Goal: Task Accomplishment & Management: Manage account settings

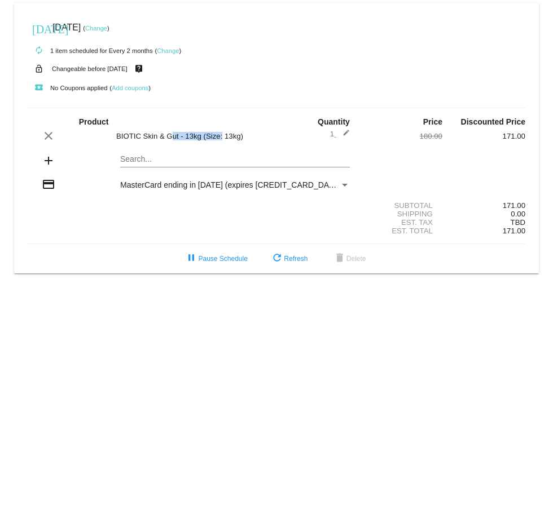
drag, startPoint x: 117, startPoint y: 135, endPoint x: 176, endPoint y: 134, distance: 59.8
click at [176, 134] on div "BIOTIC Skin & Gut - 13kg (Size: 13kg)" at bounding box center [194, 136] width 166 height 8
copy div "BIOTIC Skin & Gu"
click at [222, 258] on span "pause Pause Schedule" at bounding box center [215, 259] width 63 height 8
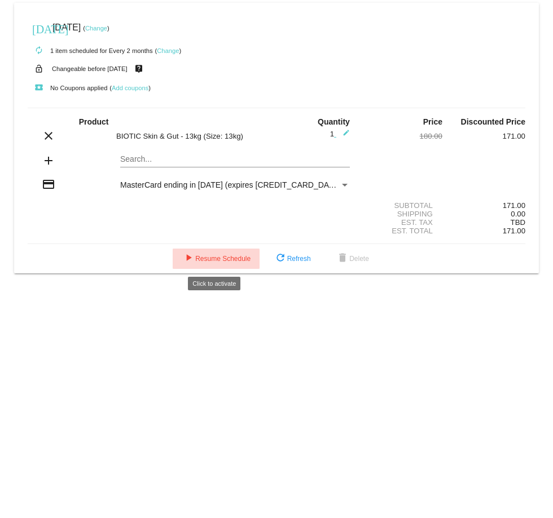
click at [222, 258] on span "play_arrow Resume Schedule" at bounding box center [216, 259] width 69 height 8
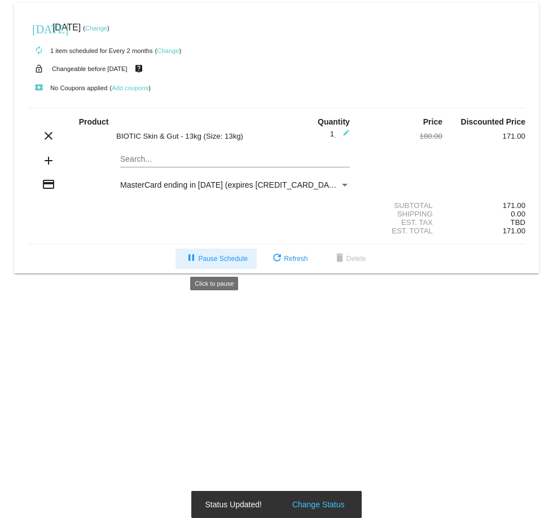
click at [219, 259] on span "pause Pause Schedule" at bounding box center [215, 259] width 63 height 8
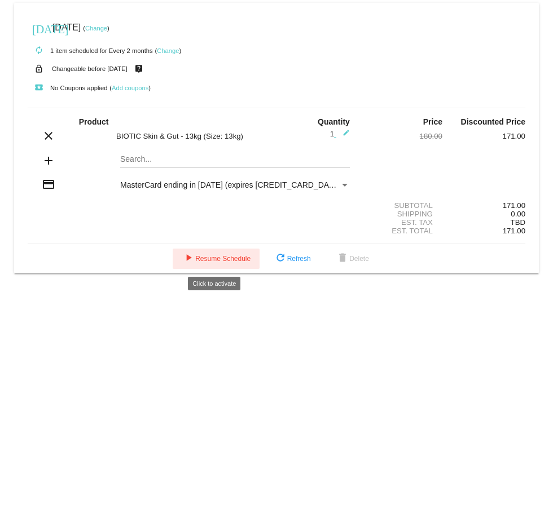
click at [227, 262] on span "play_arrow Resume Schedule" at bounding box center [216, 259] width 69 height 8
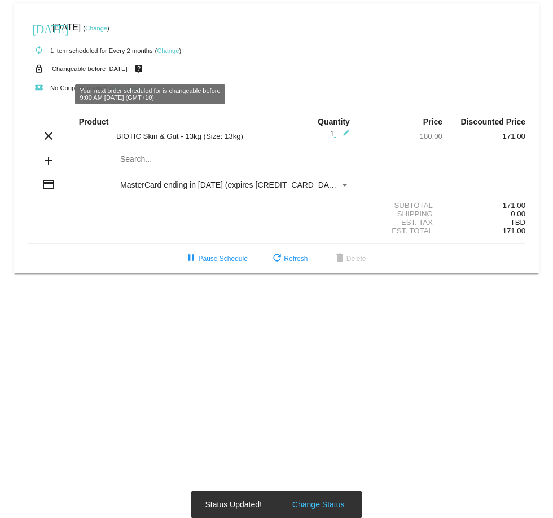
click at [145, 69] on mat-icon "live_help" at bounding box center [139, 68] width 14 height 15
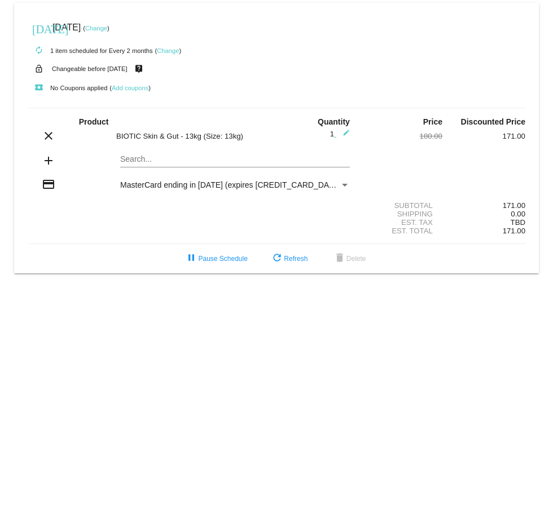
click at [168, 51] on link "Change" at bounding box center [168, 50] width 22 height 7
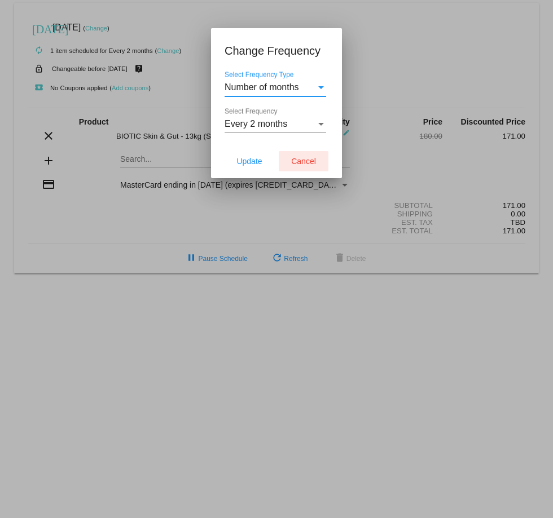
click at [301, 161] on span "Cancel" at bounding box center [303, 161] width 25 height 9
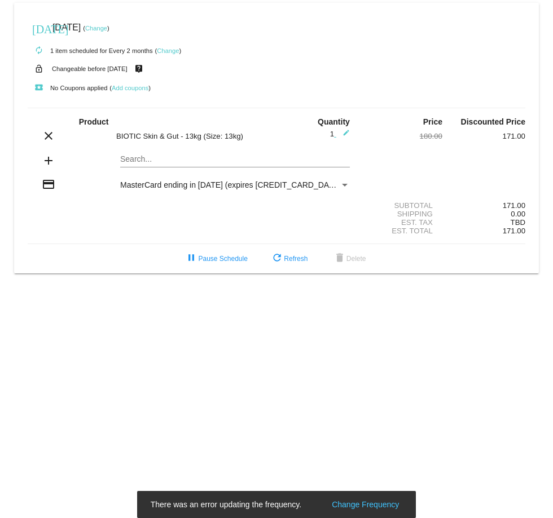
click at [107, 27] on link "Change" at bounding box center [96, 28] width 22 height 7
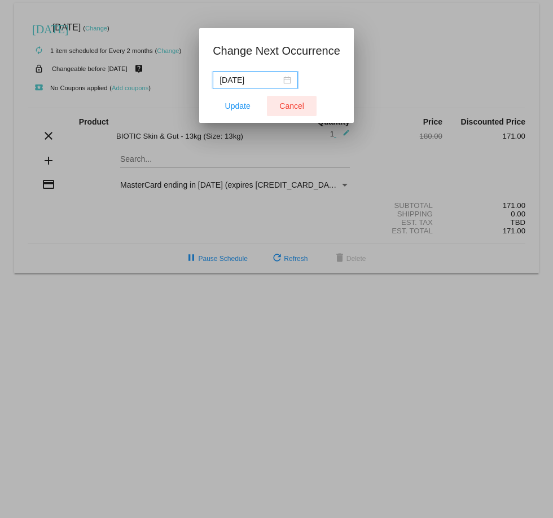
click at [292, 105] on span "Cancel" at bounding box center [291, 105] width 25 height 9
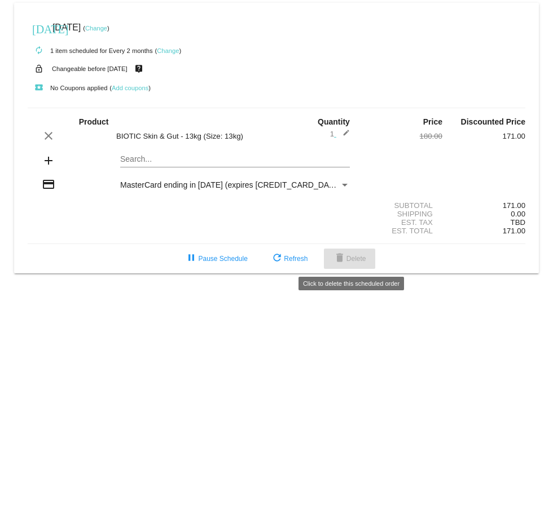
click at [351, 260] on span "delete Delete" at bounding box center [349, 259] width 33 height 8
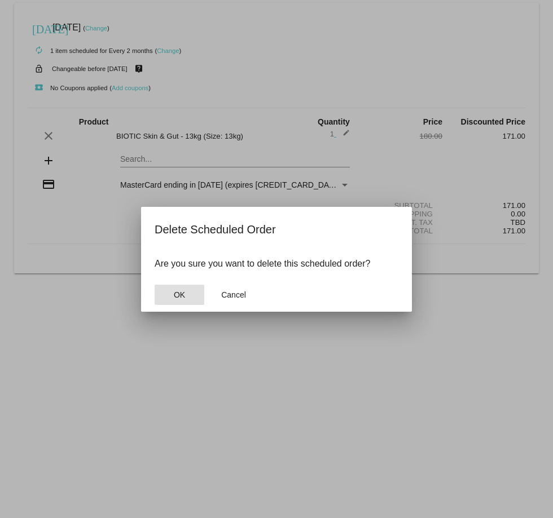
click at [179, 293] on span "OK" at bounding box center [179, 294] width 11 height 9
